Goal: Communication & Community: Share content

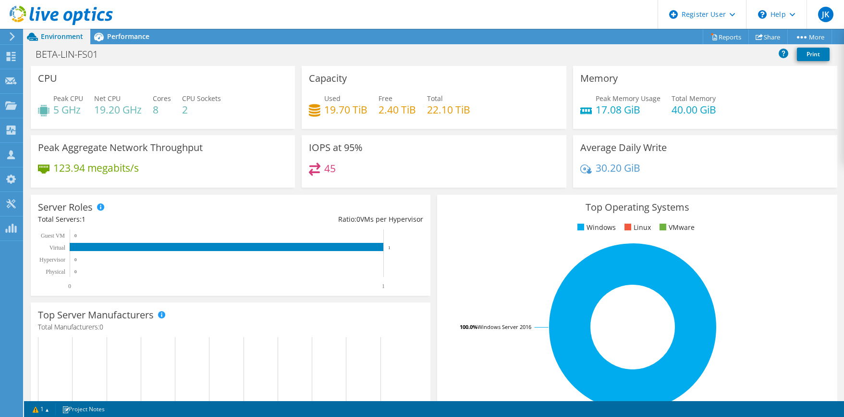
click at [305, 192] on div "Server Roles Physical Servers represent bare metal servers that were targets of…" at bounding box center [230, 245] width 407 height 108
drag, startPoint x: 20, startPoint y: 257, endPoint x: 22, endPoint y: 218, distance: 39.4
click at [759, 37] on icon at bounding box center [759, 36] width 7 height 7
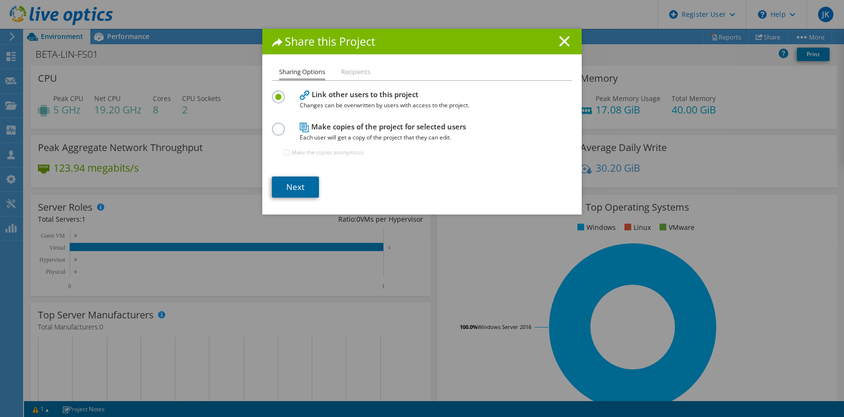
click at [293, 196] on link "Next" at bounding box center [295, 186] width 47 height 21
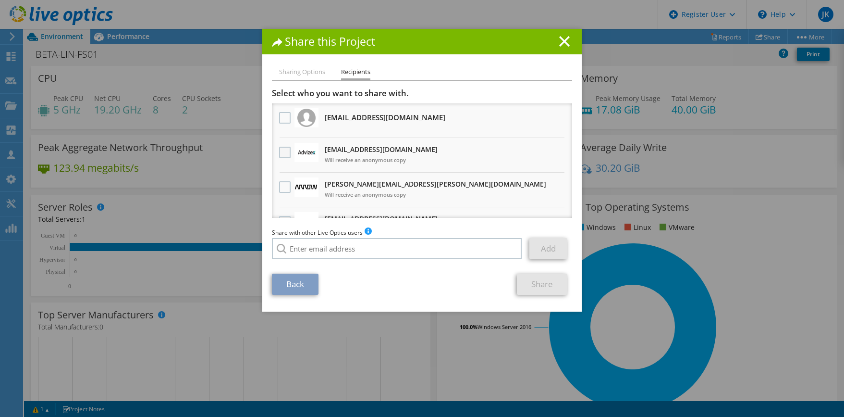
click at [280, 153] on label at bounding box center [286, 153] width 14 height 12
click at [0, 0] on input "checkbox" at bounding box center [0, 0] width 0 height 0
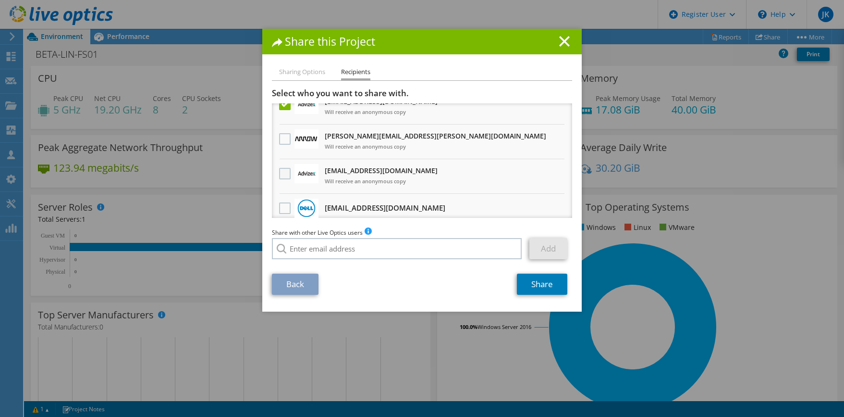
click at [282, 174] on label at bounding box center [286, 174] width 14 height 12
click at [0, 0] on input "checkbox" at bounding box center [0, 0] width 0 height 0
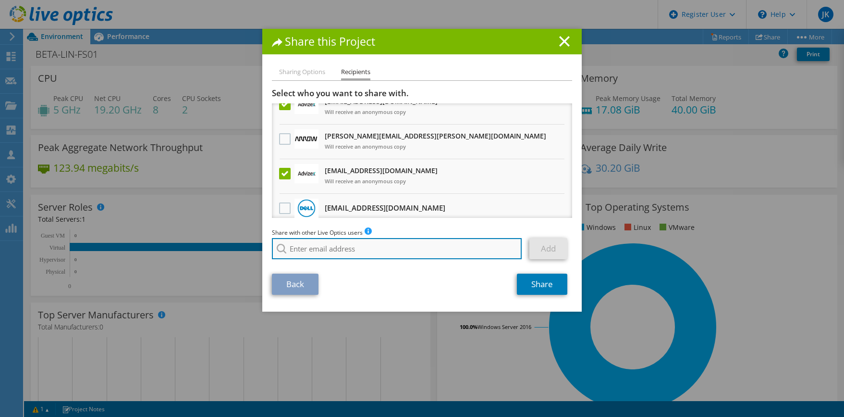
click at [320, 253] on input "search" at bounding box center [397, 248] width 250 height 21
paste input "tmutch@advizex.com"
type input "t"
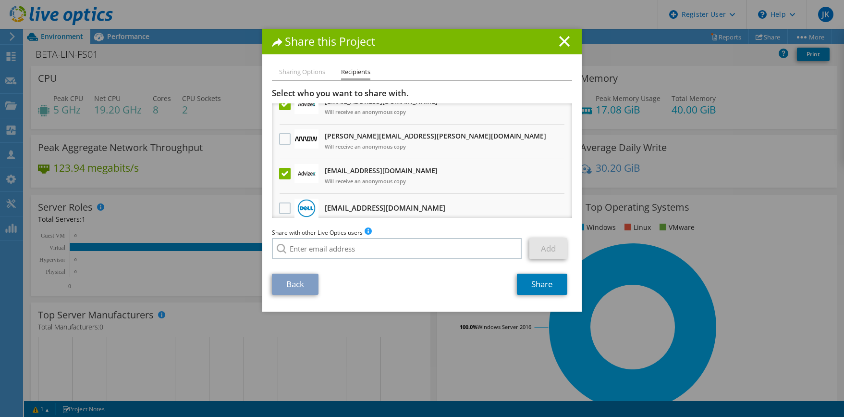
click at [427, 281] on div "Back Share" at bounding box center [422, 283] width 300 height 21
click at [535, 287] on link "Share" at bounding box center [542, 283] width 50 height 21
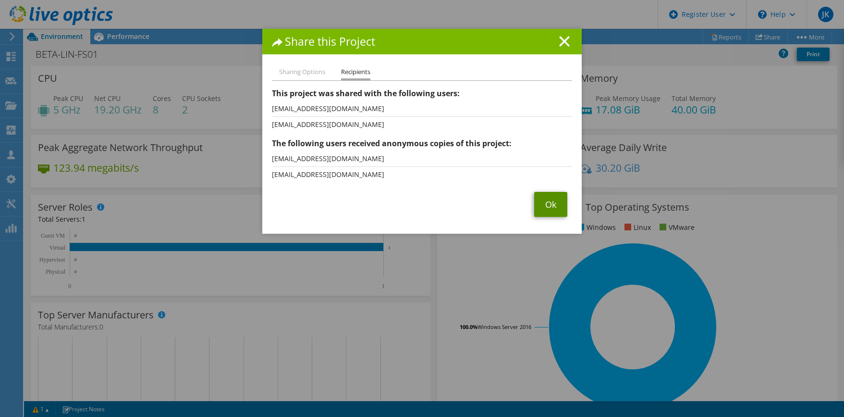
click at [541, 205] on link "Ok" at bounding box center [550, 204] width 33 height 25
